Goal: Task Accomplishment & Management: Use online tool/utility

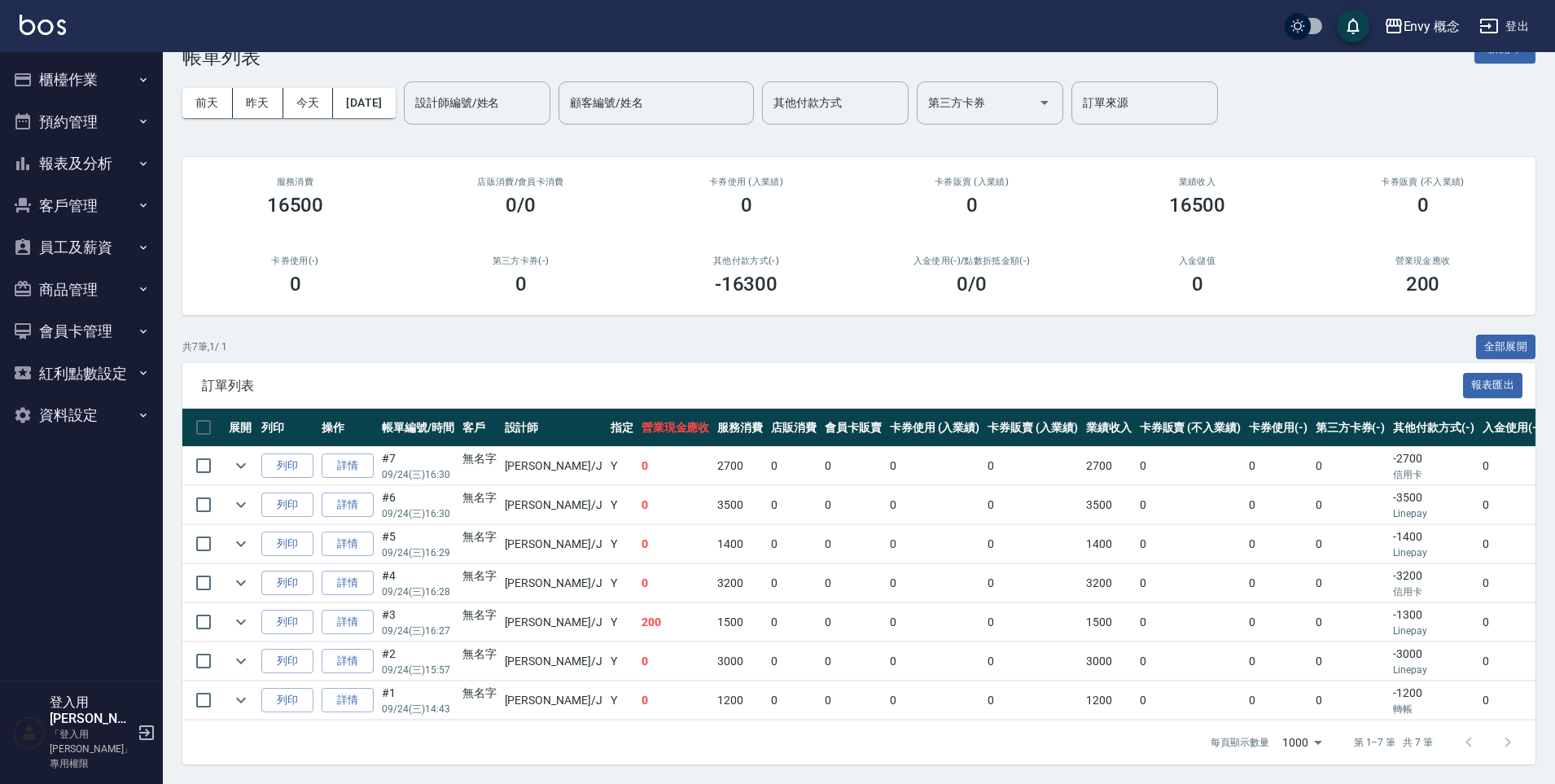
scroll to position [55, 0]
click at [80, 74] on button "櫃檯作業" at bounding box center [81, 80] width 149 height 42
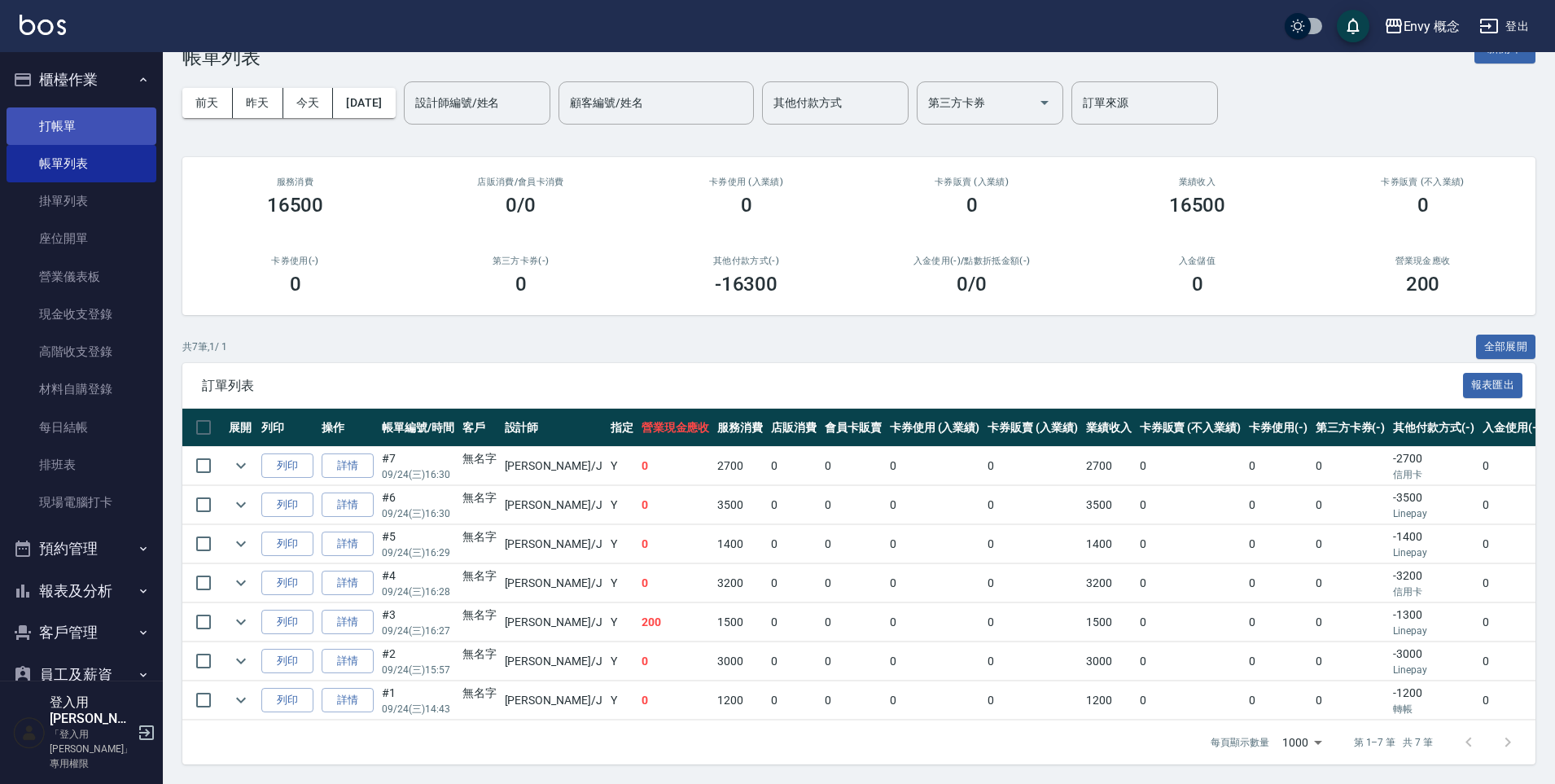
click at [94, 130] on link "打帳單" at bounding box center [81, 126] width 149 height 37
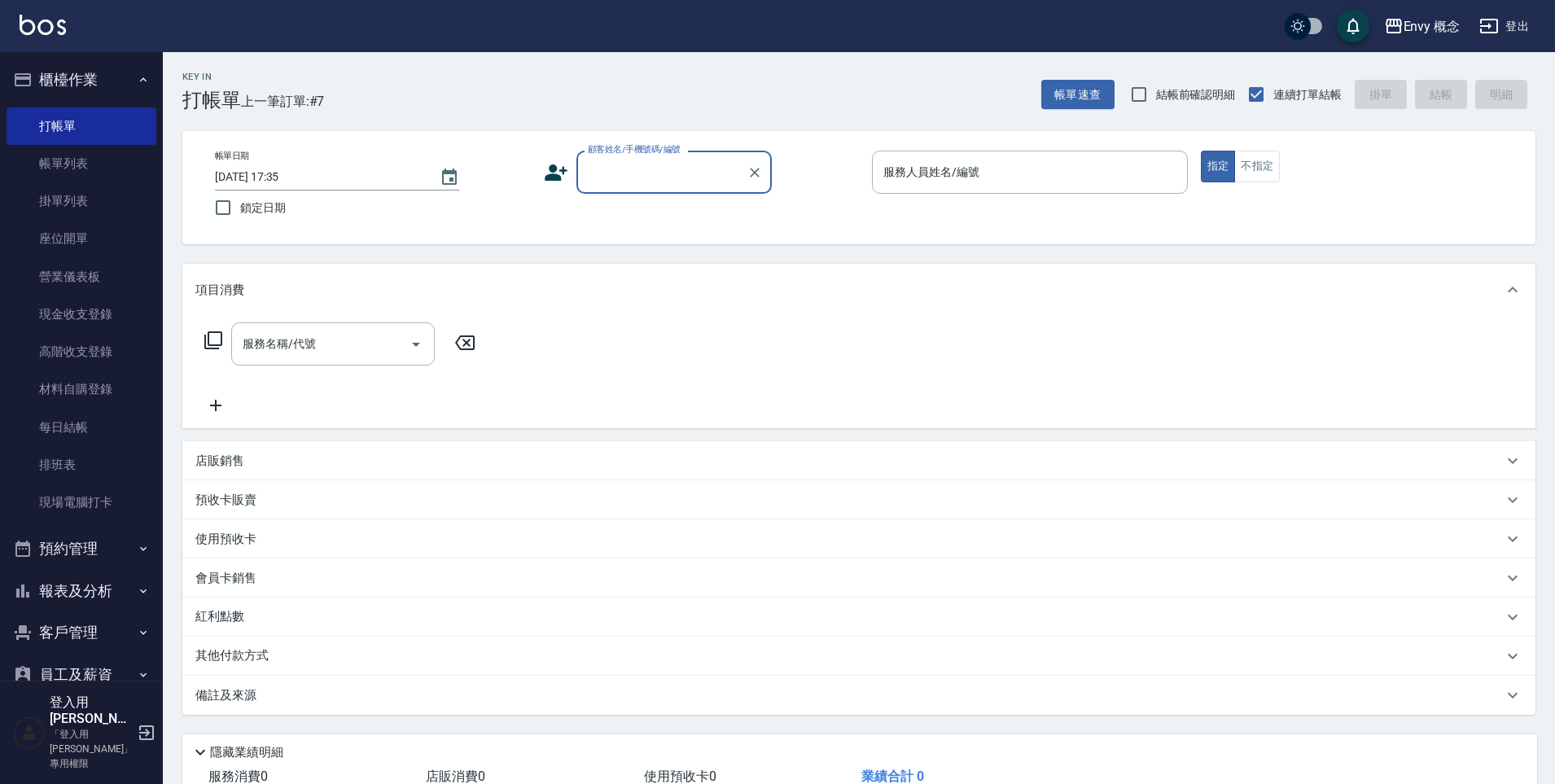
click at [652, 174] on input "顧客姓名/手機號碼/編號" at bounding box center [661, 172] width 156 height 29
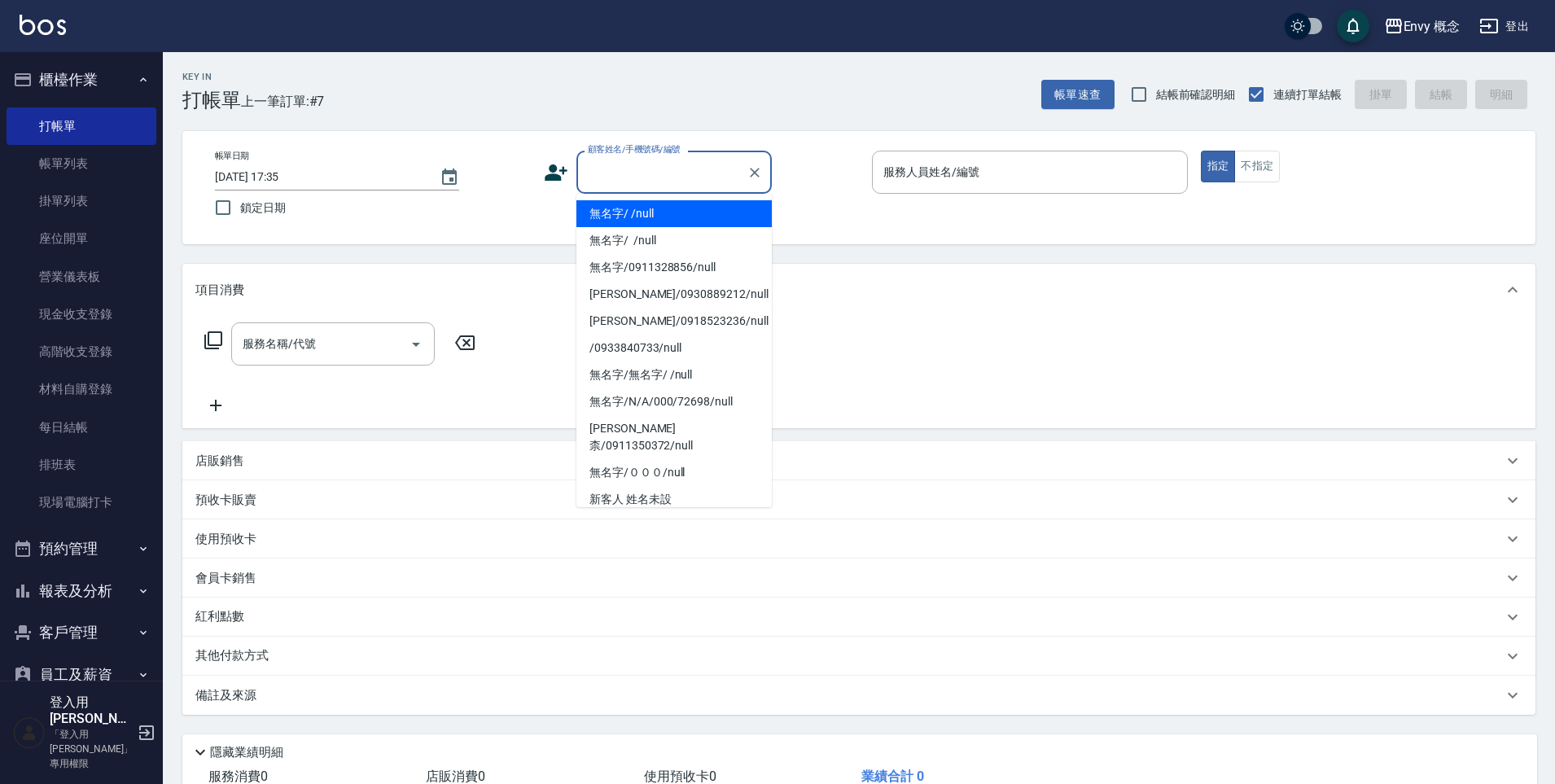
click at [658, 211] on li "無名字/ /null" at bounding box center [674, 213] width 195 height 27
type input "無名字/ /null"
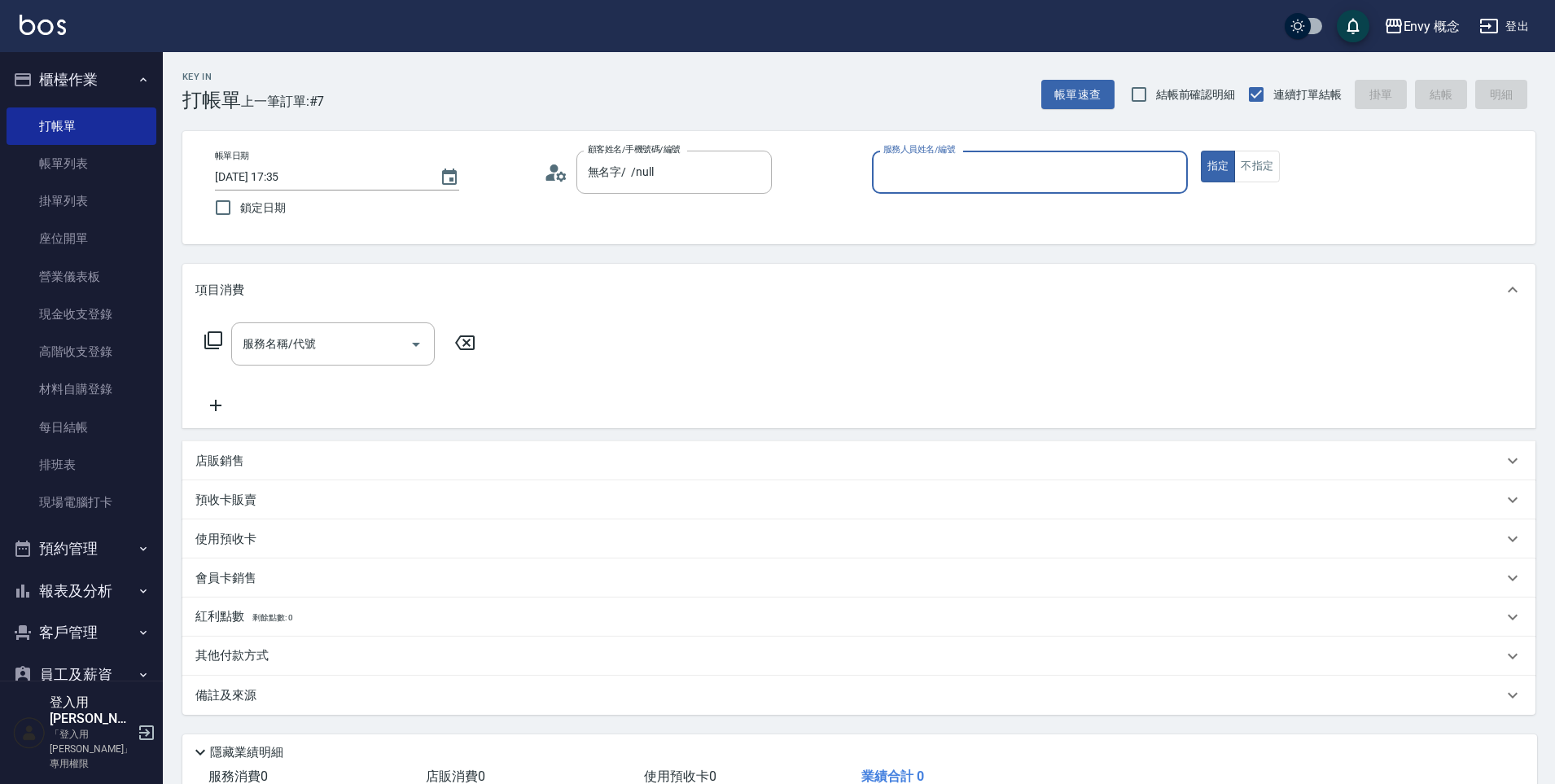
click at [999, 163] on input "服務人員姓名/編號" at bounding box center [1030, 172] width 301 height 29
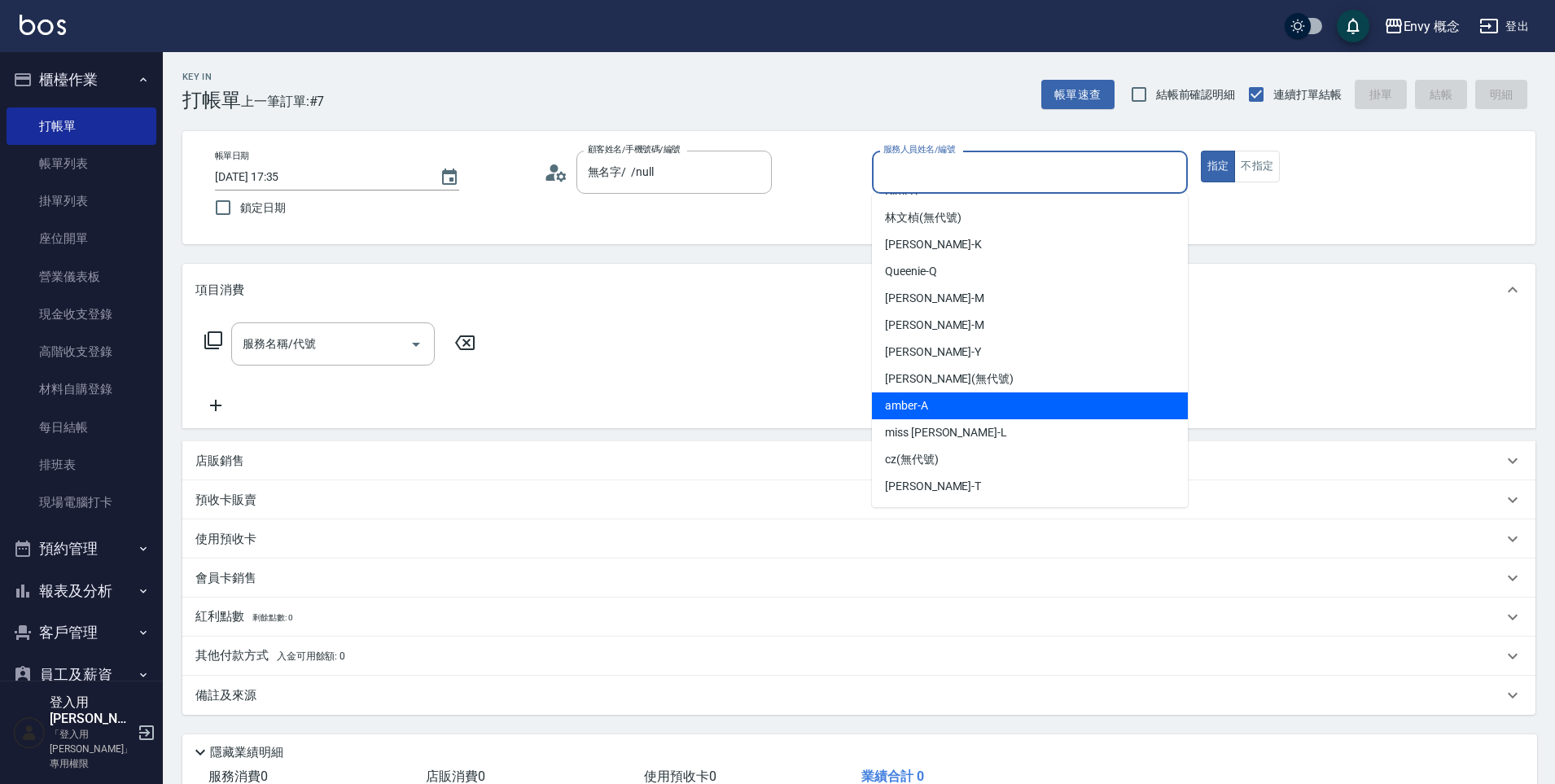
scroll to position [76, 0]
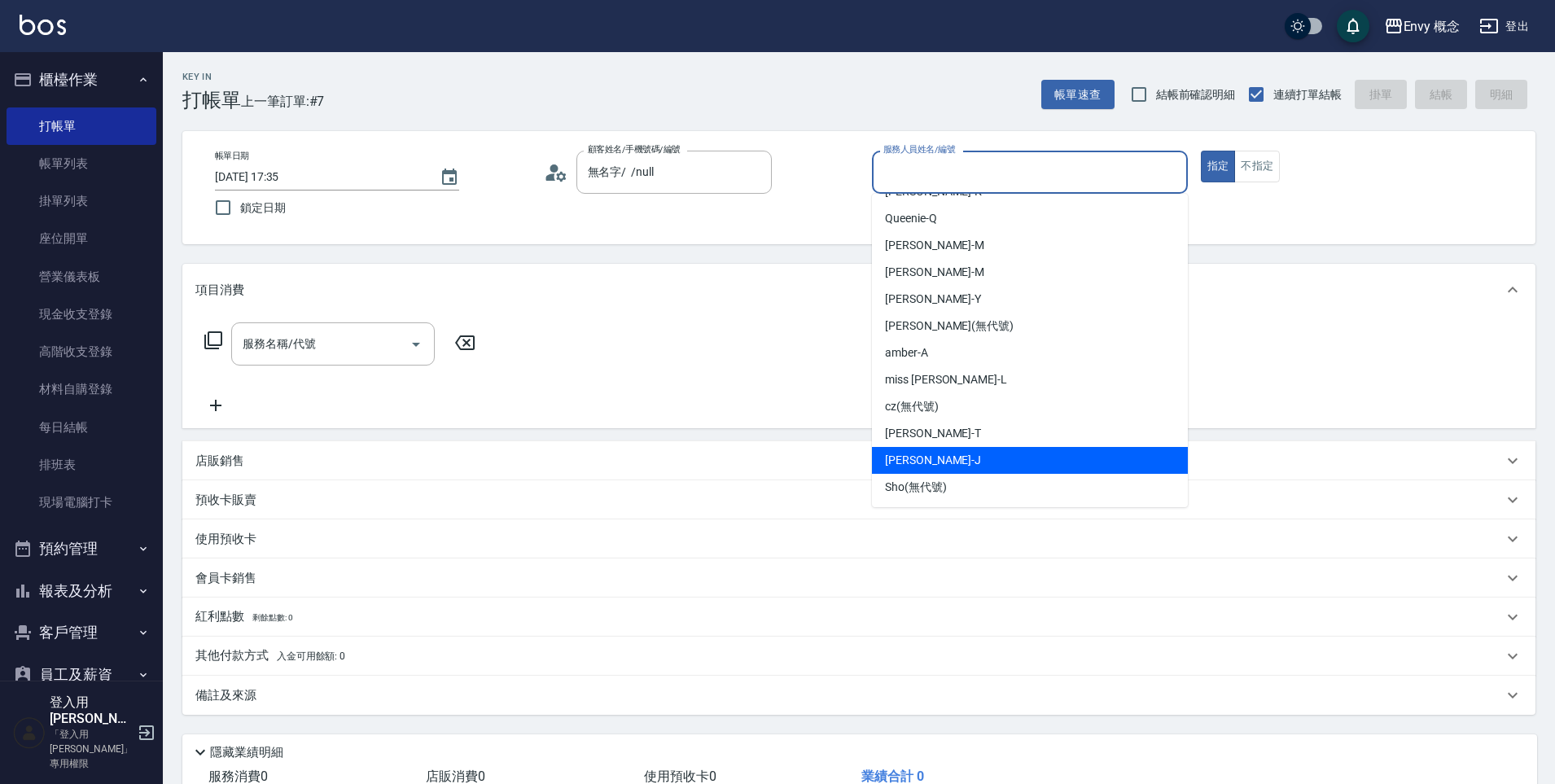
click at [911, 459] on span "Jessie -J" at bounding box center [933, 461] width 96 height 17
type input "Jessie-J"
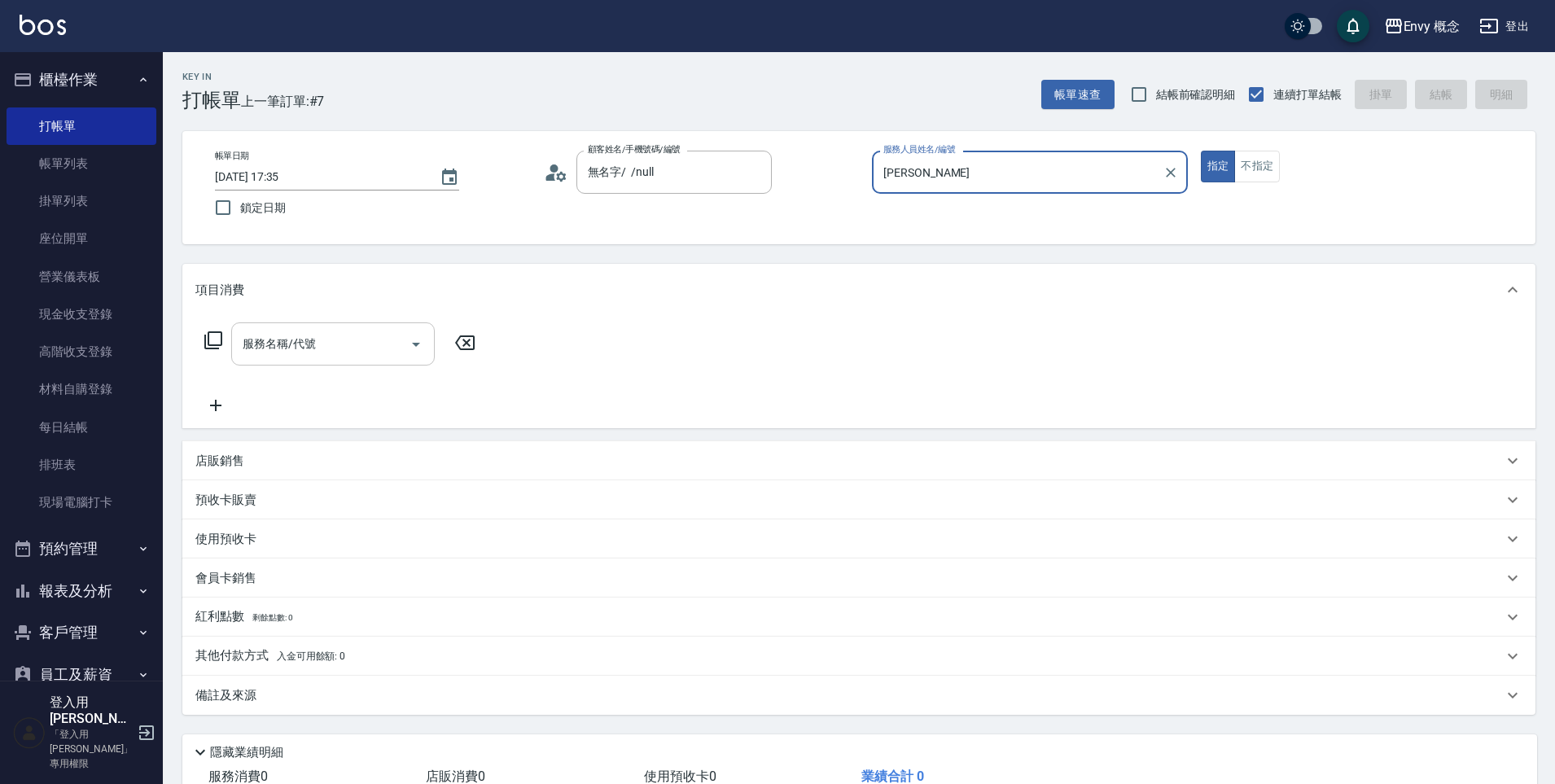
click at [368, 345] on input "服務名稱/代號" at bounding box center [321, 343] width 165 height 29
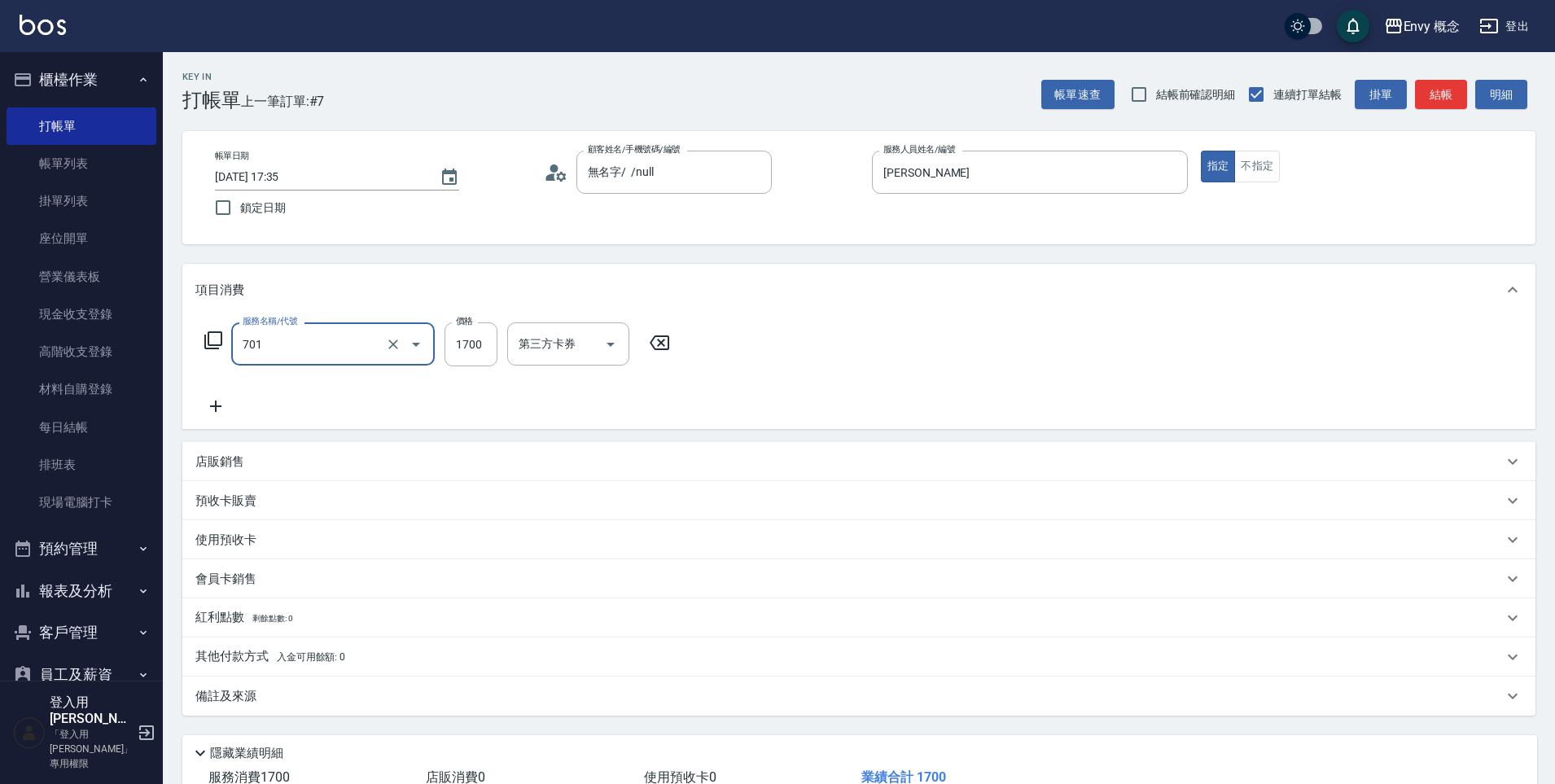
type input "701 染髮(701)"
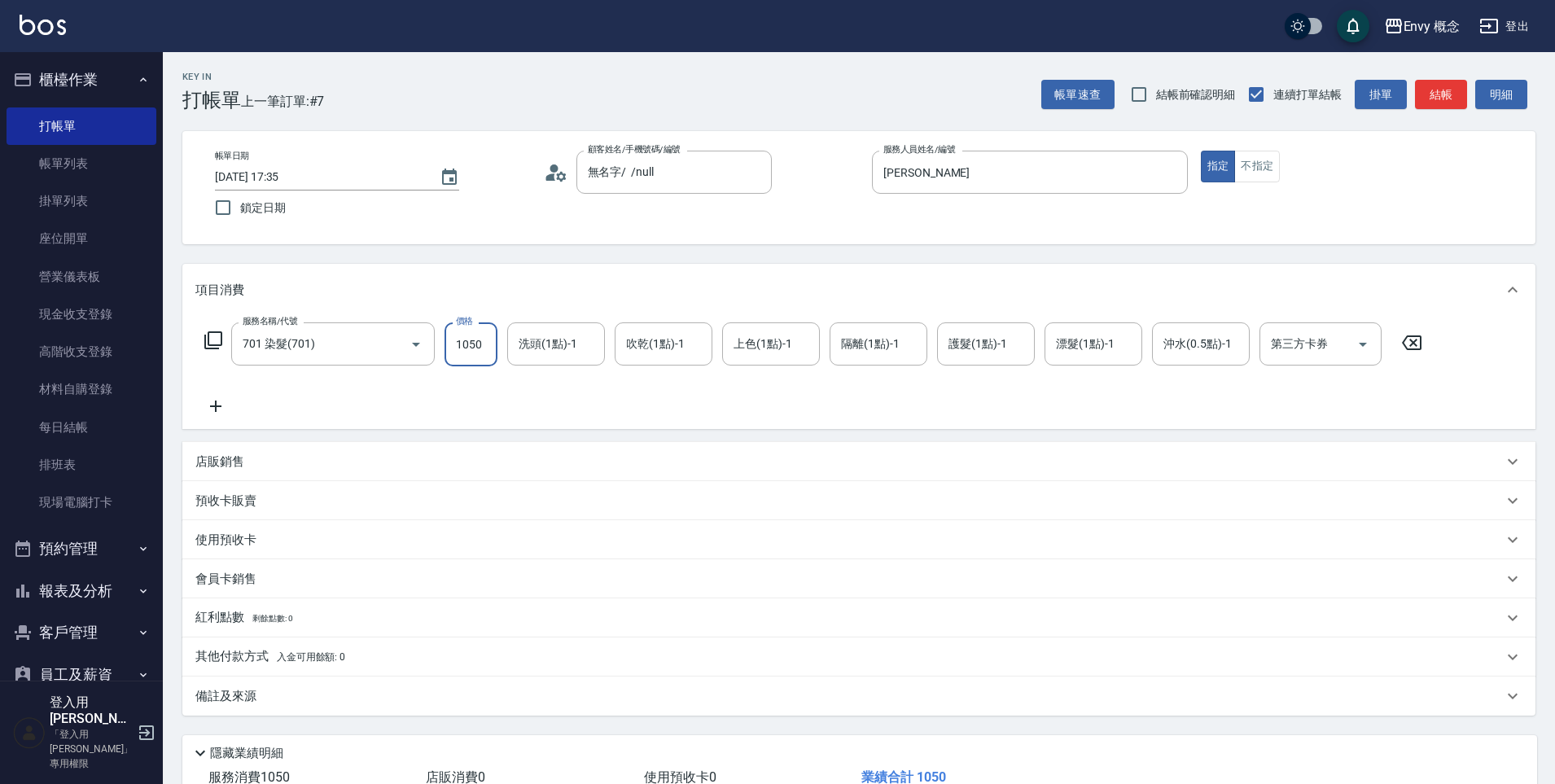
type input "1050"
click at [778, 582] on div "會員卡銷售" at bounding box center [849, 579] width 1308 height 17
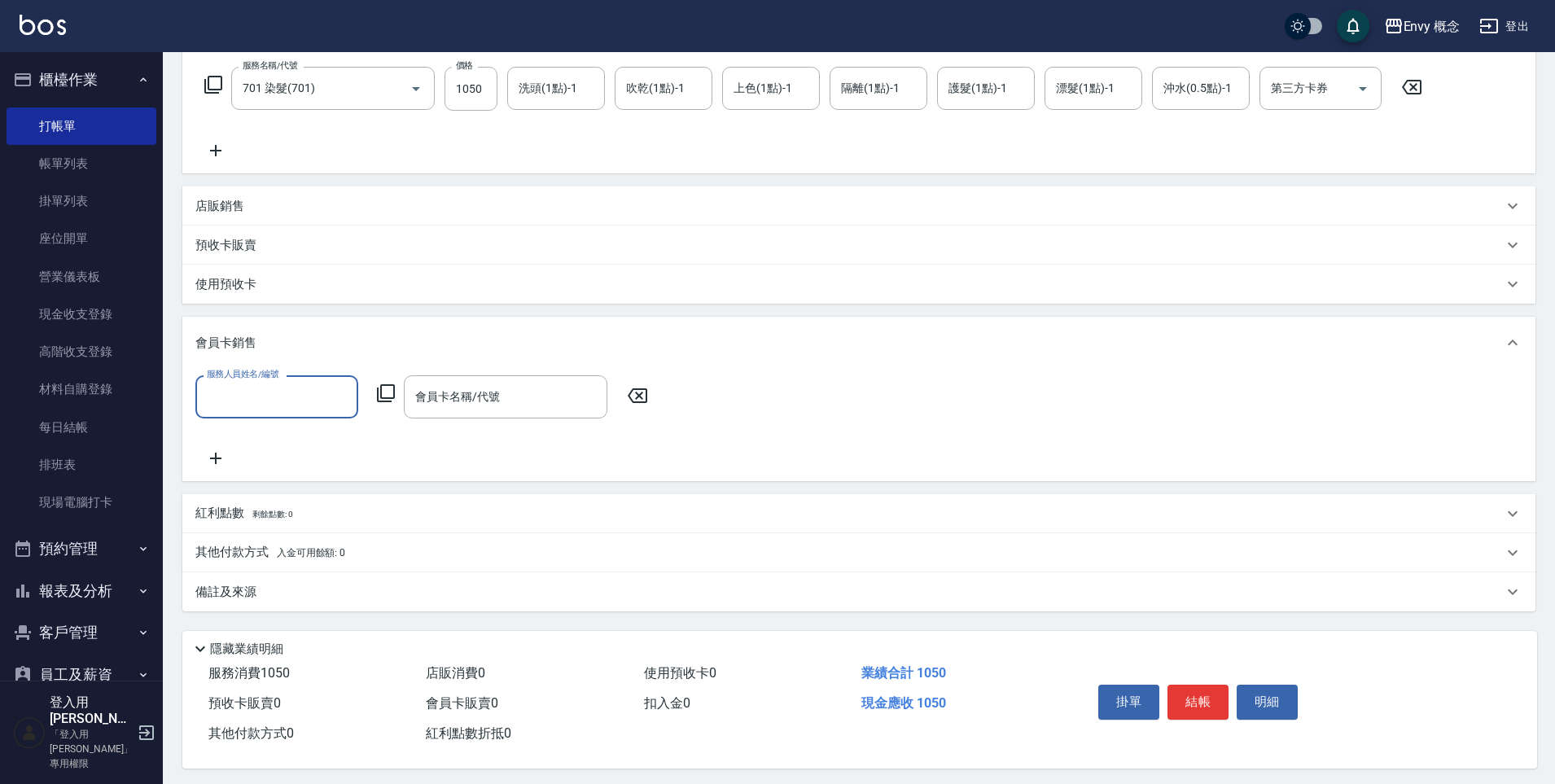
scroll to position [267, 0]
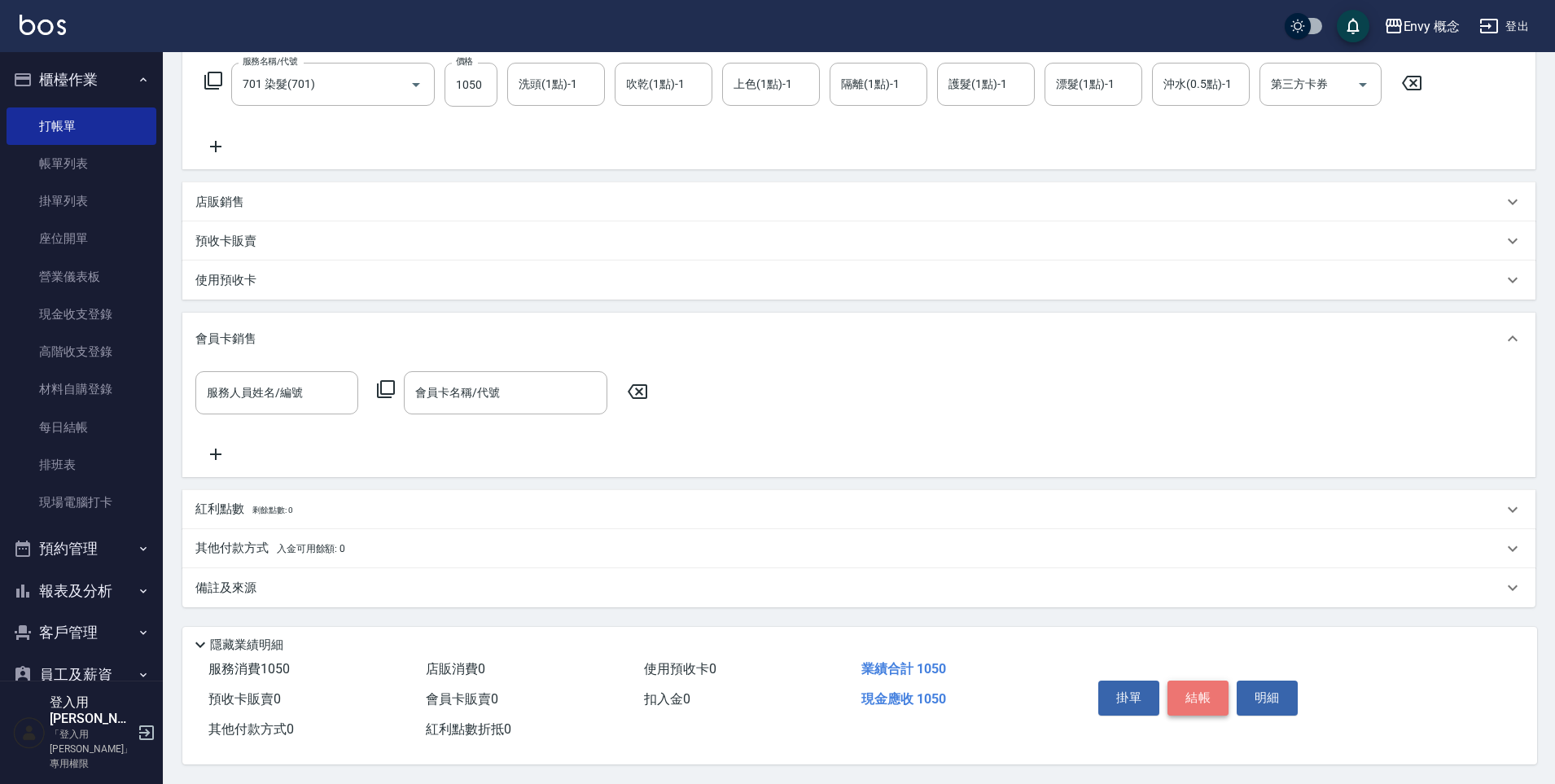
click at [1200, 692] on button "結帳" at bounding box center [1197, 697] width 61 height 34
type input "2025/09/24 17:36"
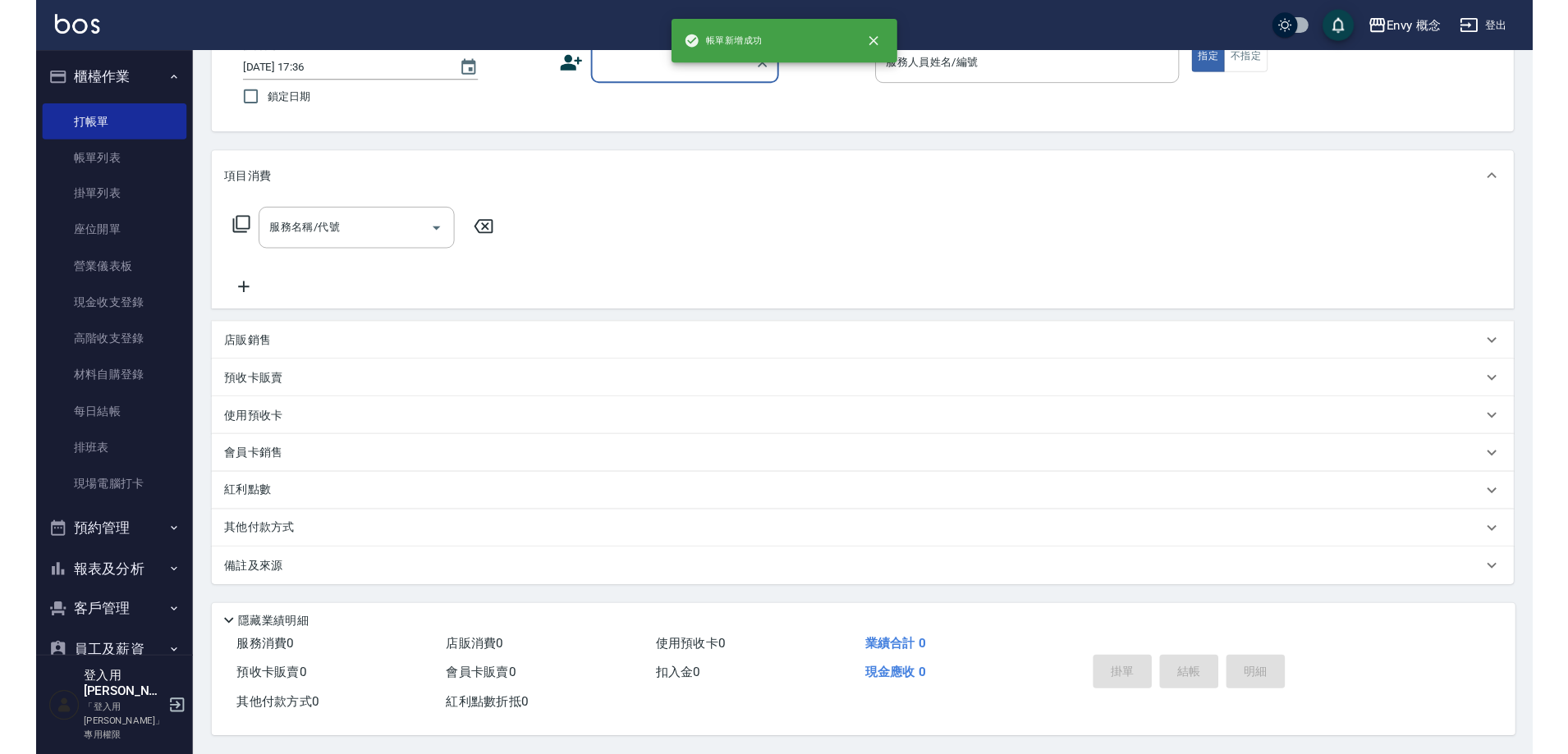
scroll to position [0, 0]
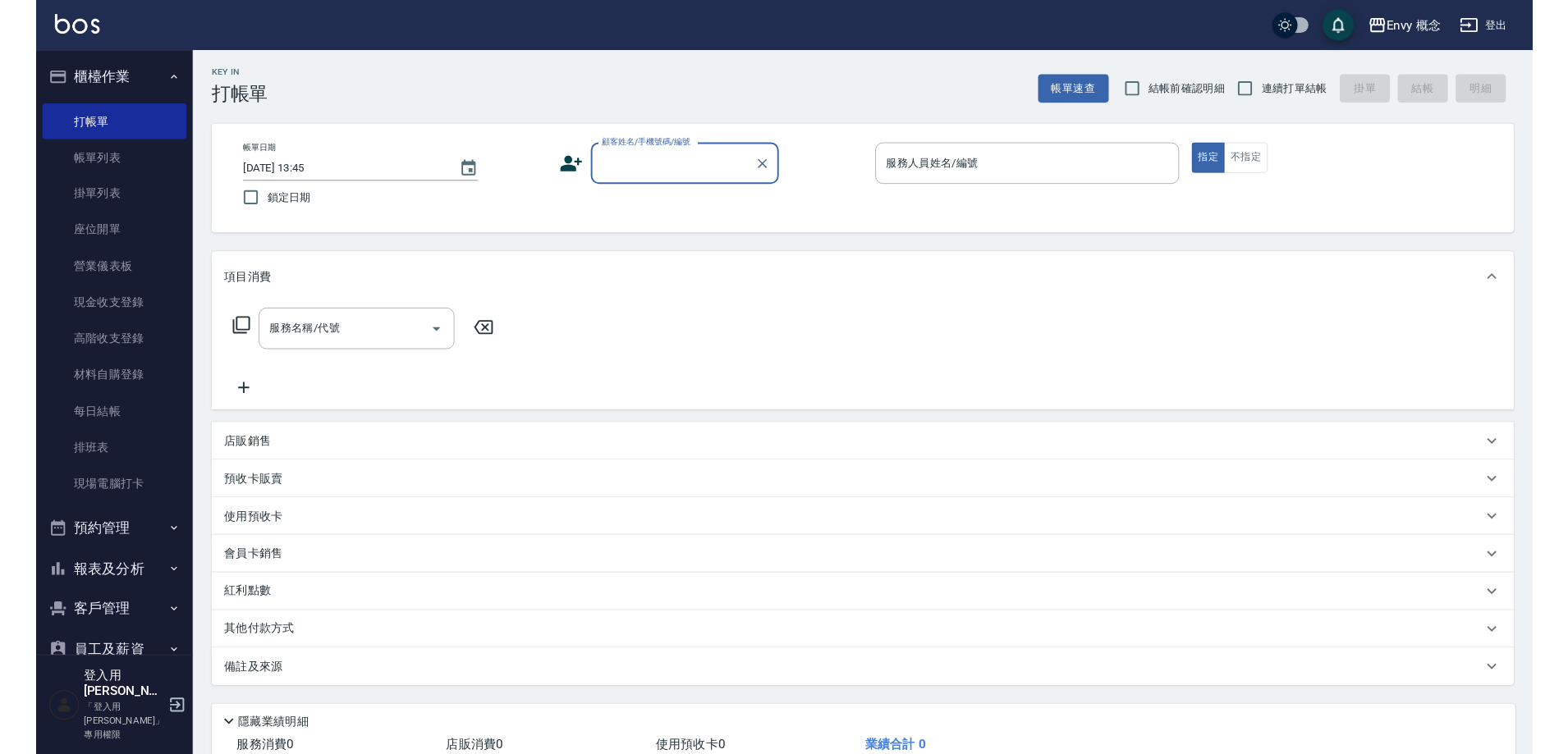
scroll to position [3, 0]
